Goal: Task Accomplishment & Management: Manage account settings

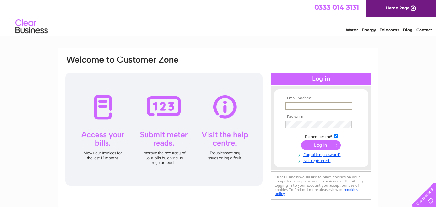
click at [326, 108] on input "text" at bounding box center [318, 106] width 67 height 8
click at [301, 104] on input "text" at bounding box center [318, 106] width 67 height 8
click at [297, 104] on input "text" at bounding box center [318, 106] width 67 height 8
type input "[EMAIL_ADDRESS][DOMAIN_NAME]"
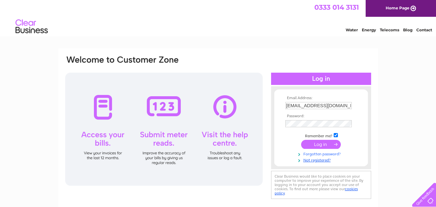
click at [323, 155] on link "Forgotten password?" at bounding box center [321, 153] width 73 height 6
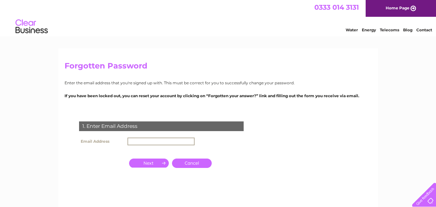
click at [146, 142] on input "text" at bounding box center [160, 141] width 67 height 8
type input "info@tol-london.com"
click at [151, 166] on input "button" at bounding box center [149, 162] width 40 height 9
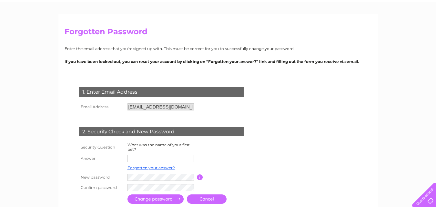
scroll to position [35, 0]
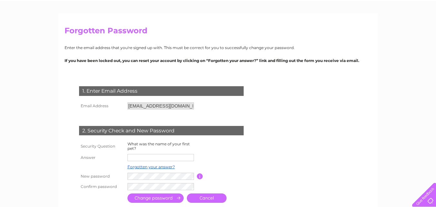
click at [156, 158] on input "text" at bounding box center [160, 157] width 66 height 7
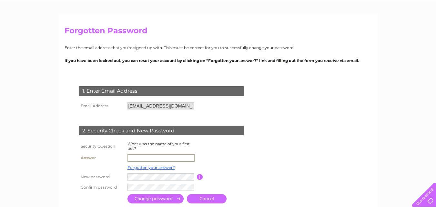
type input "jonshon"
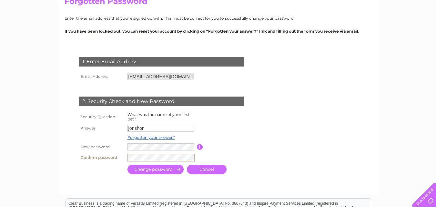
scroll to position [67, 0]
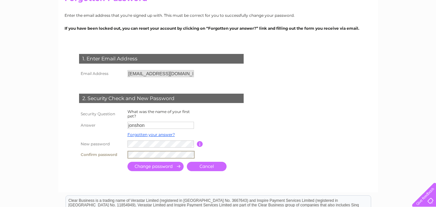
click at [151, 162] on input "submit" at bounding box center [155, 166] width 56 height 9
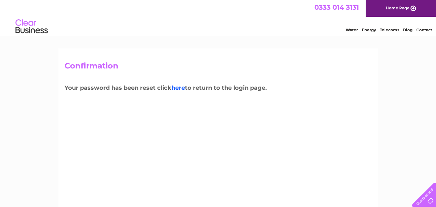
click at [183, 88] on link "here" at bounding box center [178, 87] width 14 height 7
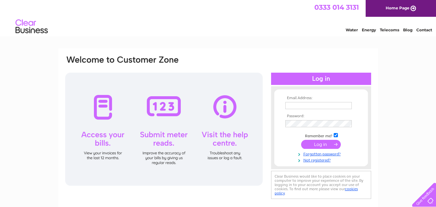
type input "[EMAIL_ADDRESS][DOMAIN_NAME]"
click at [322, 146] on input "submit" at bounding box center [321, 144] width 40 height 9
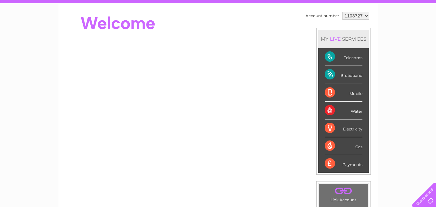
scroll to position [63, 0]
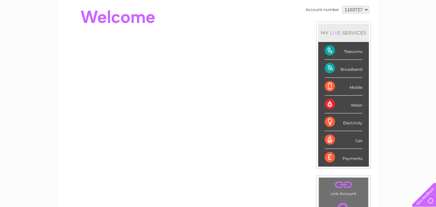
click at [341, 158] on div "Payments" at bounding box center [344, 157] width 38 height 17
click at [327, 157] on div "Payments" at bounding box center [344, 157] width 38 height 17
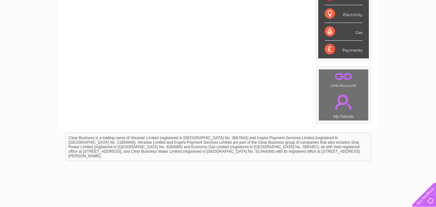
scroll to position [0, 0]
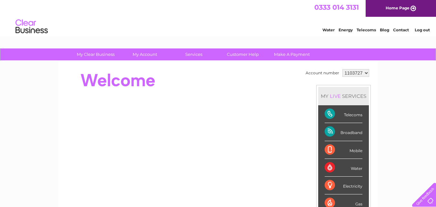
click at [351, 186] on div "Electricity" at bounding box center [344, 186] width 38 height 18
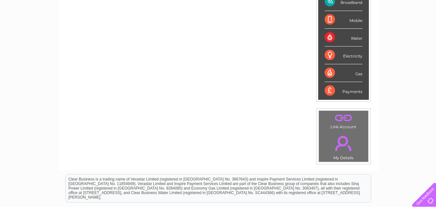
scroll to position [115, 0]
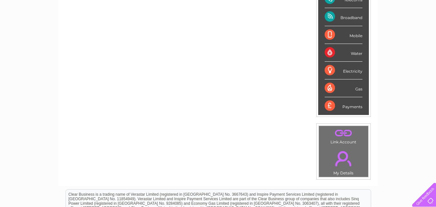
click at [328, 106] on div "Payments" at bounding box center [344, 105] width 38 height 17
click at [350, 105] on div "Payments" at bounding box center [344, 105] width 38 height 17
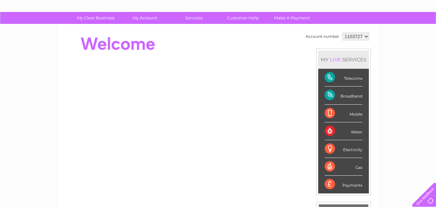
scroll to position [37, 0]
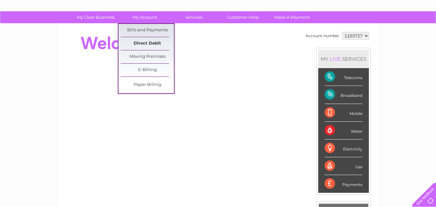
click at [145, 39] on link "Direct Debit" at bounding box center [147, 43] width 53 height 13
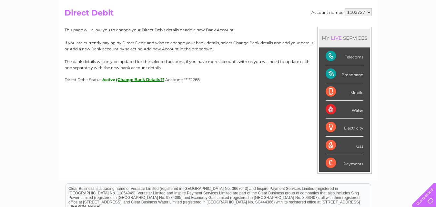
scroll to position [59, 0]
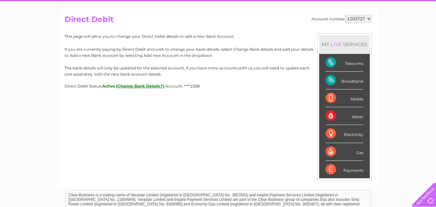
click at [151, 85] on button "(Change Bank Details?)" at bounding box center [140, 86] width 48 height 5
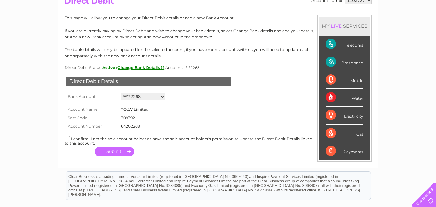
scroll to position [79, 0]
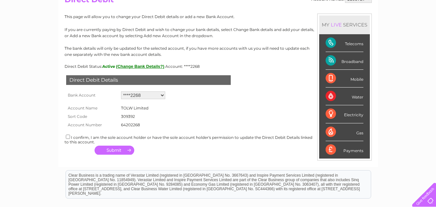
click at [145, 93] on select "Add new account ****2268 ****2268 ****2268 ****2268" at bounding box center [143, 95] width 44 height 8
click at [197, 106] on form "Account Name TOLW Limited Sort Code 309392 Account Number 64202268 1120944" at bounding box center [218, 115] width 307 height 28
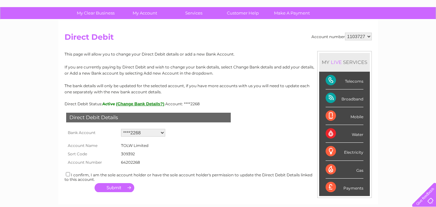
scroll to position [0, 0]
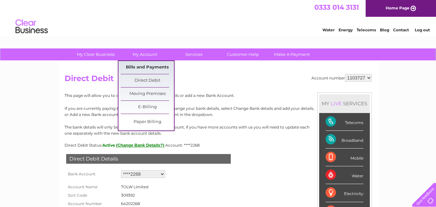
click at [150, 66] on link "Bills and Payments" at bounding box center [147, 67] width 53 height 13
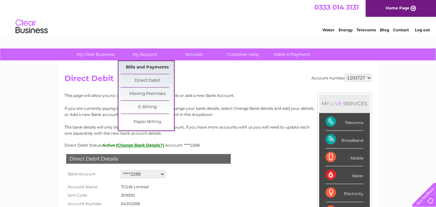
click at [126, 66] on link "Bills and Payments" at bounding box center [147, 67] width 53 height 13
click at [139, 66] on link "Bills and Payments" at bounding box center [147, 67] width 53 height 13
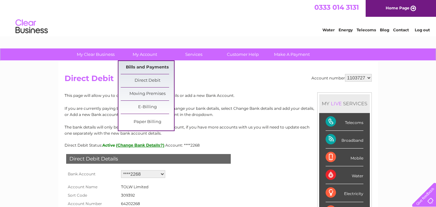
click at [139, 66] on link "Bills and Payments" at bounding box center [147, 67] width 53 height 13
click at [147, 66] on link "Bills and Payments" at bounding box center [147, 67] width 53 height 13
click at [147, 108] on link "E-Billing" at bounding box center [147, 107] width 53 height 13
click at [142, 108] on link "E-Billing" at bounding box center [147, 107] width 53 height 13
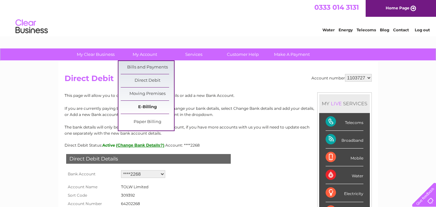
click at [142, 108] on link "E-Billing" at bounding box center [147, 107] width 53 height 13
click at [142, 124] on link "Paper Billing" at bounding box center [147, 122] width 53 height 13
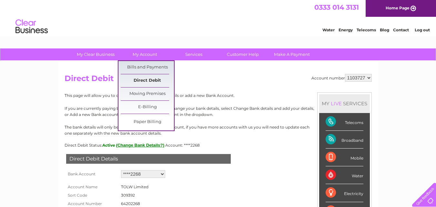
click at [143, 80] on link "Direct Debit" at bounding box center [147, 80] width 53 height 13
click at [144, 66] on link "Bills and Payments" at bounding box center [147, 67] width 53 height 13
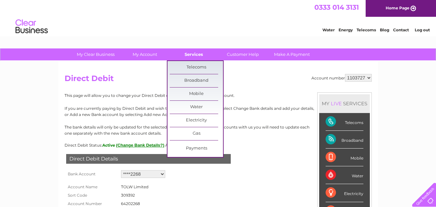
click at [192, 49] on link "Services" at bounding box center [193, 54] width 53 height 12
click at [198, 82] on link "Broadband" at bounding box center [196, 80] width 53 height 13
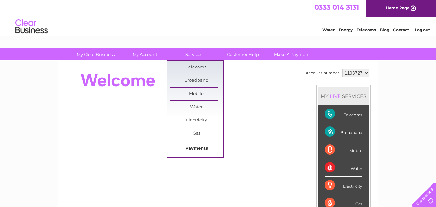
click at [198, 149] on link "Payments" at bounding box center [196, 148] width 53 height 13
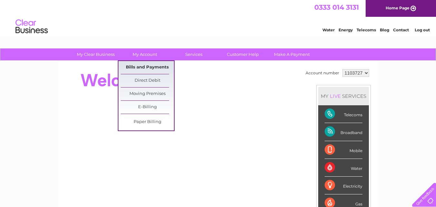
click at [147, 65] on link "Bills and Payments" at bounding box center [147, 67] width 53 height 13
click at [146, 79] on link "Direct Debit" at bounding box center [147, 80] width 53 height 13
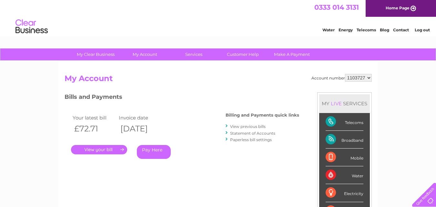
click at [101, 150] on link "." at bounding box center [99, 149] width 56 height 9
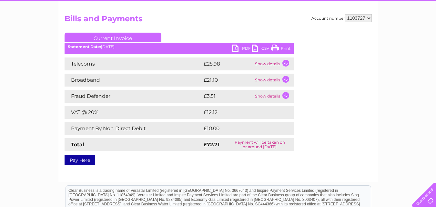
scroll to position [54, 0]
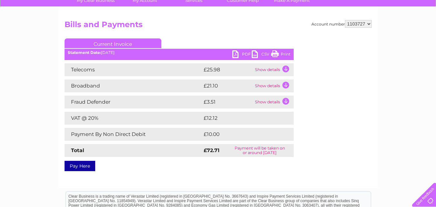
click at [238, 53] on link "PDF" at bounding box center [241, 54] width 19 height 9
click at [237, 53] on link "PDF" at bounding box center [241, 54] width 19 height 9
